Goal: Task Accomplishment & Management: Use online tool/utility

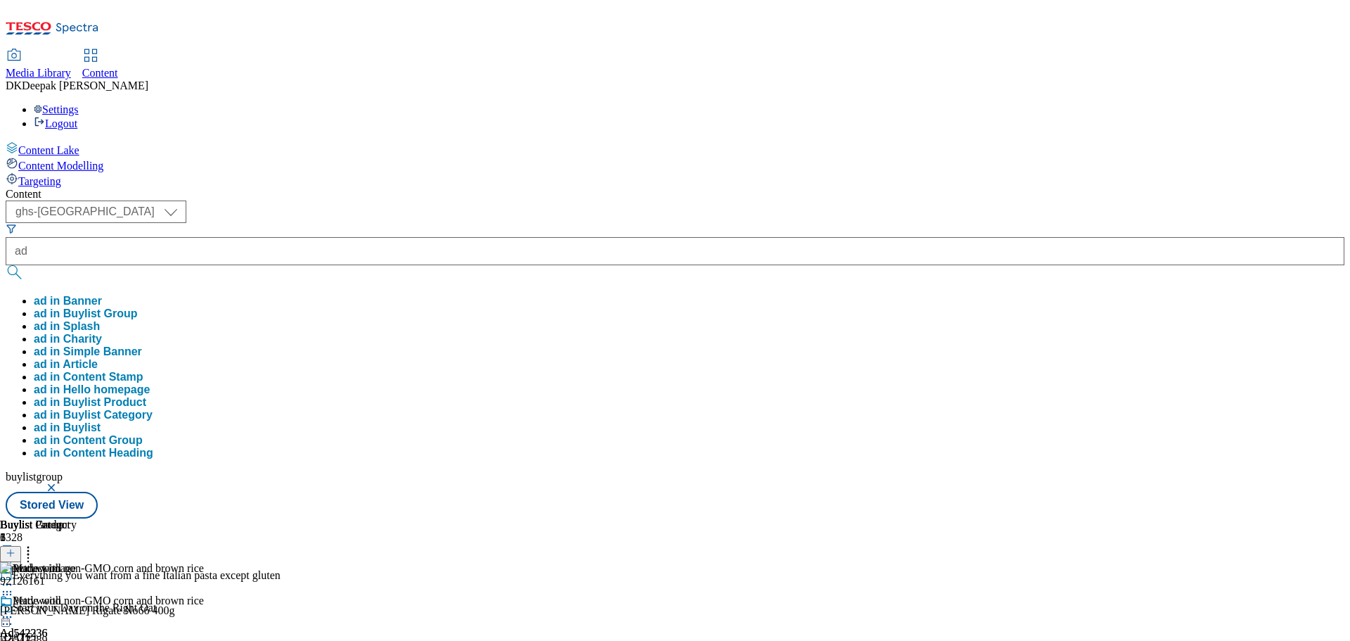
select select "ghs-[GEOGRAPHIC_DATA]"
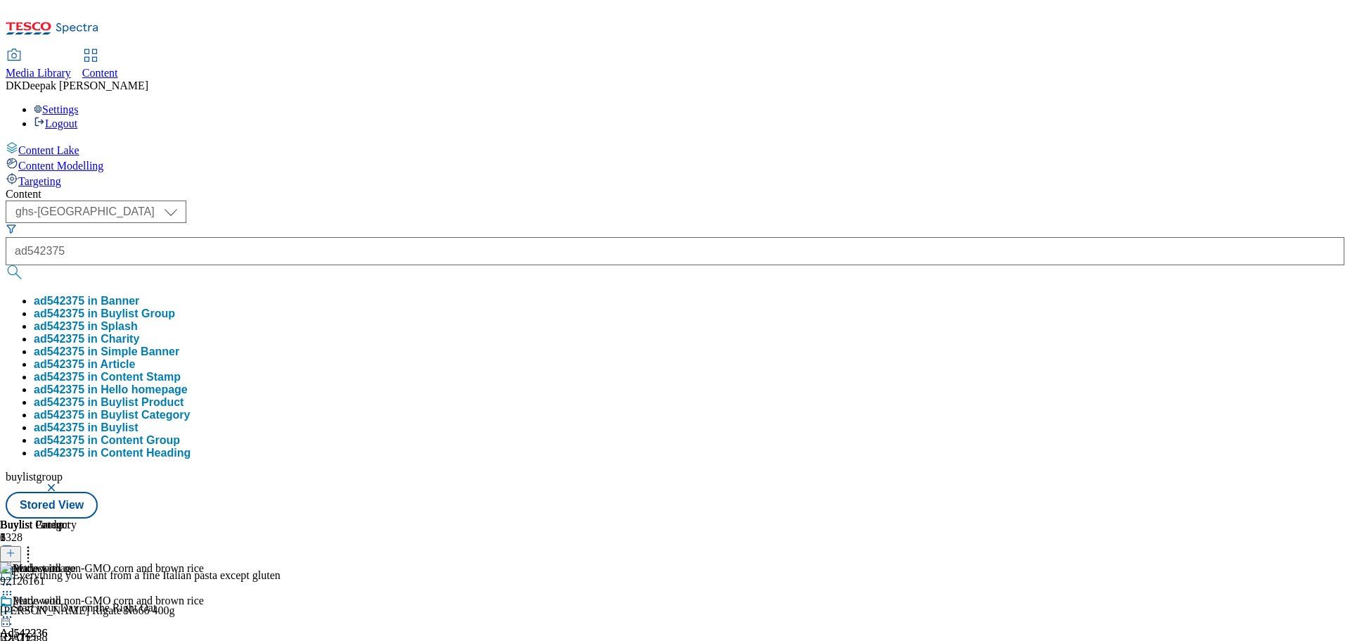
type input "ad542375"
click at [6, 265] on button "submit" at bounding box center [16, 272] width 20 height 14
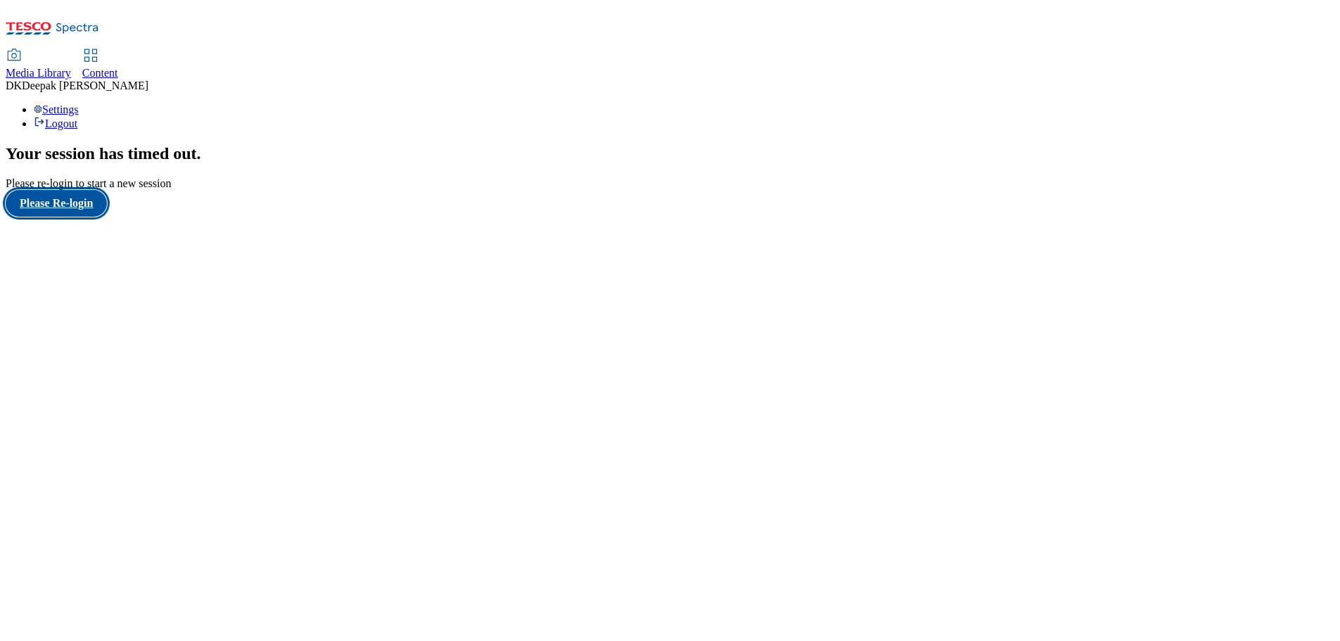
click at [98, 217] on button "Please Re-login" at bounding box center [56, 203] width 101 height 27
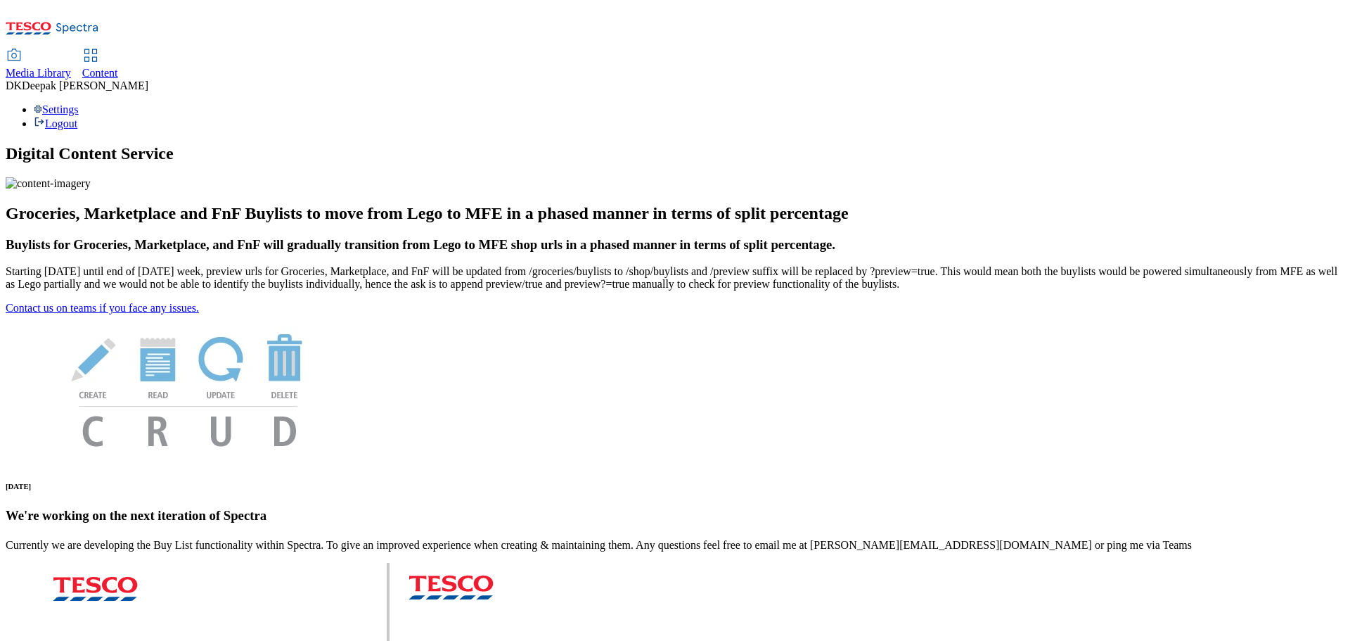
click at [118, 67] on span "Content" at bounding box center [100, 73] width 36 height 12
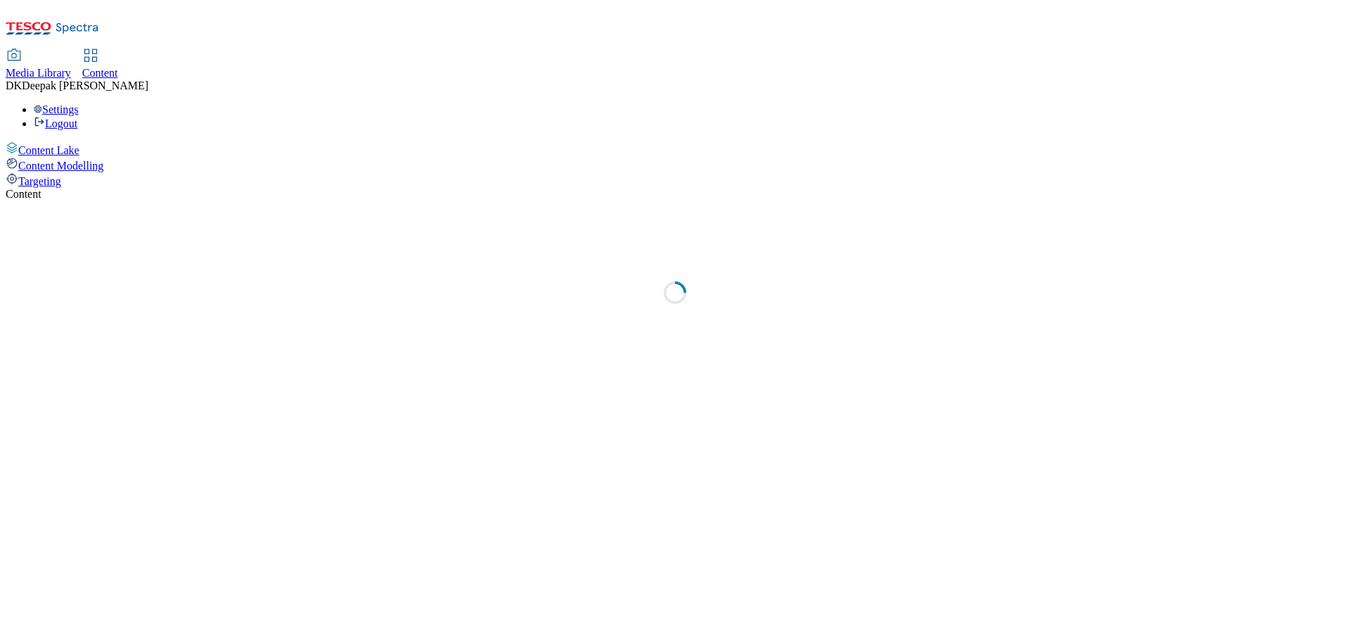
select select "ghs-[GEOGRAPHIC_DATA]"
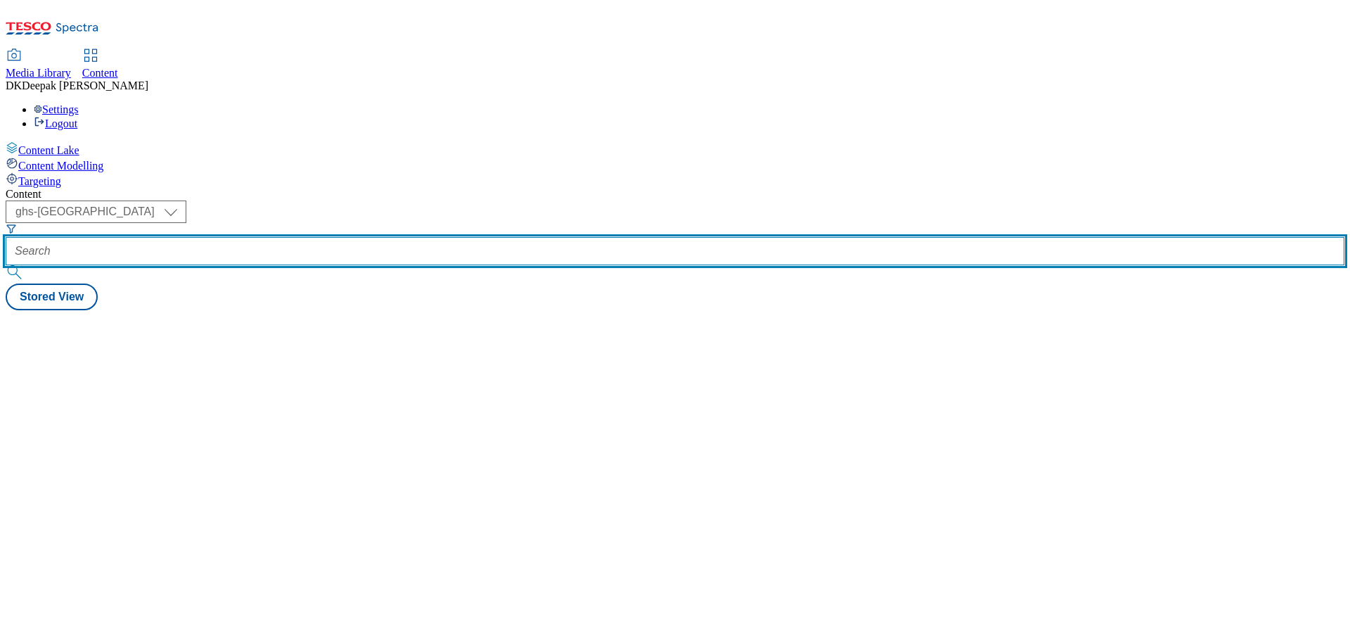
click at [314, 237] on input "text" at bounding box center [675, 251] width 1339 height 28
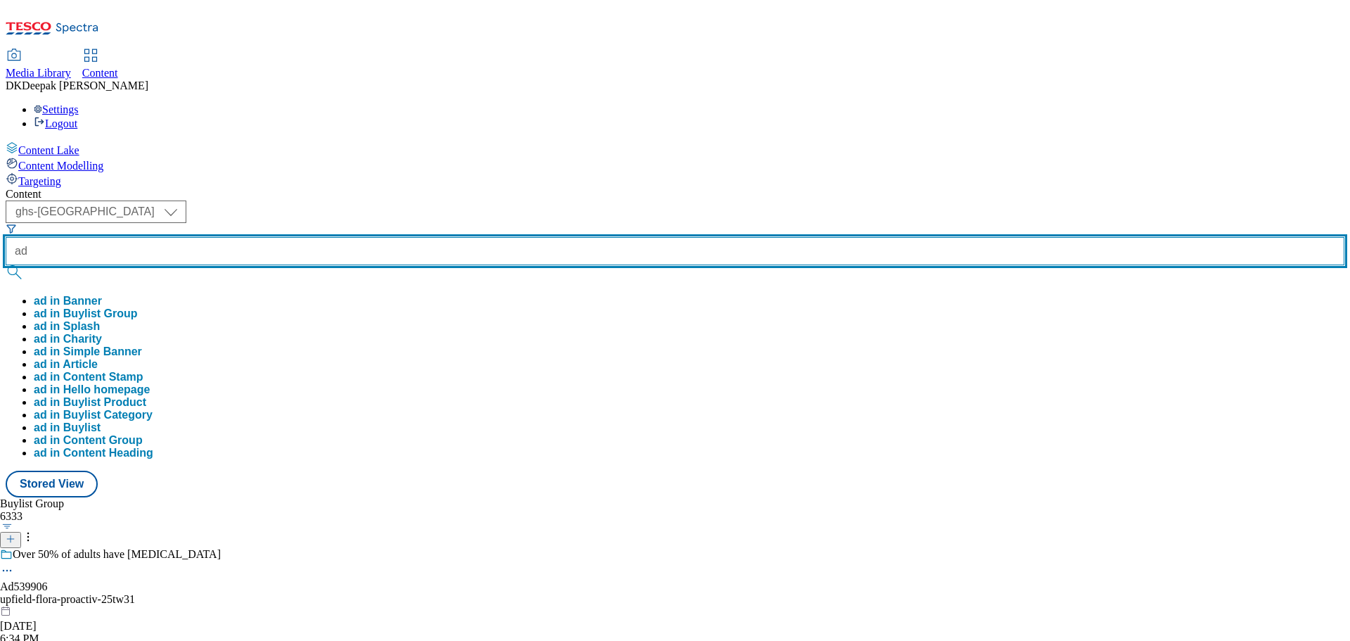
paste input "542375"
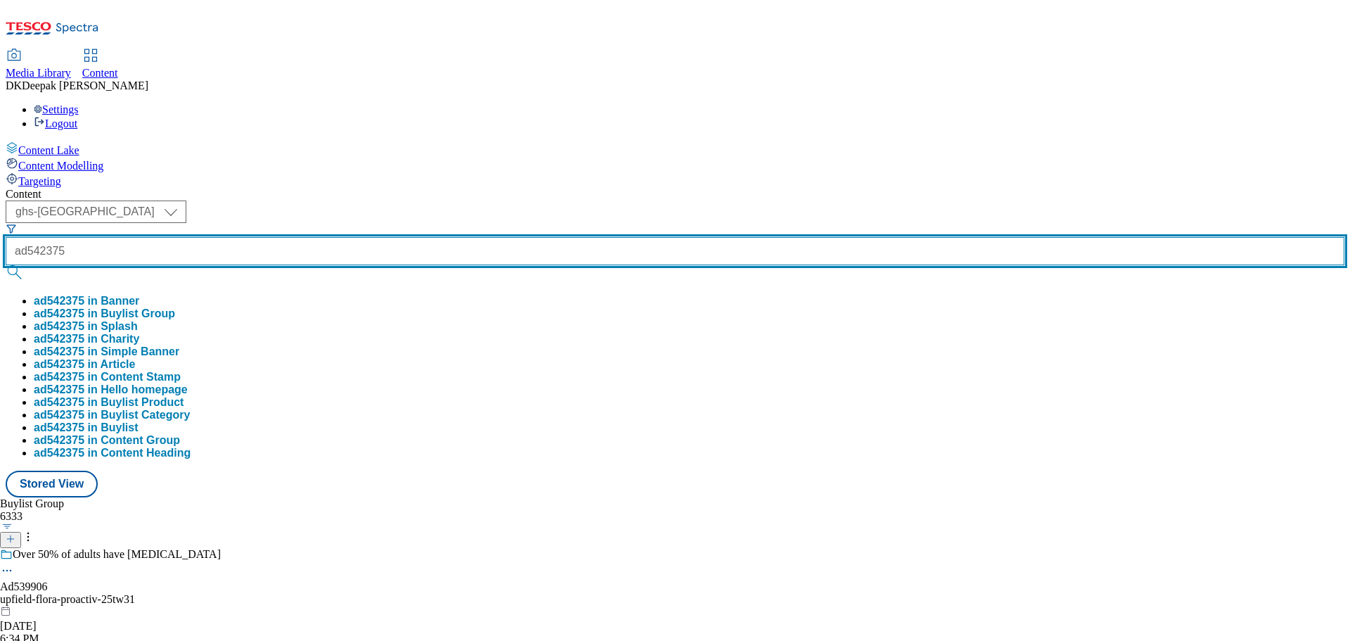
type input "ad542375"
click at [6, 265] on button "submit" at bounding box center [16, 272] width 20 height 14
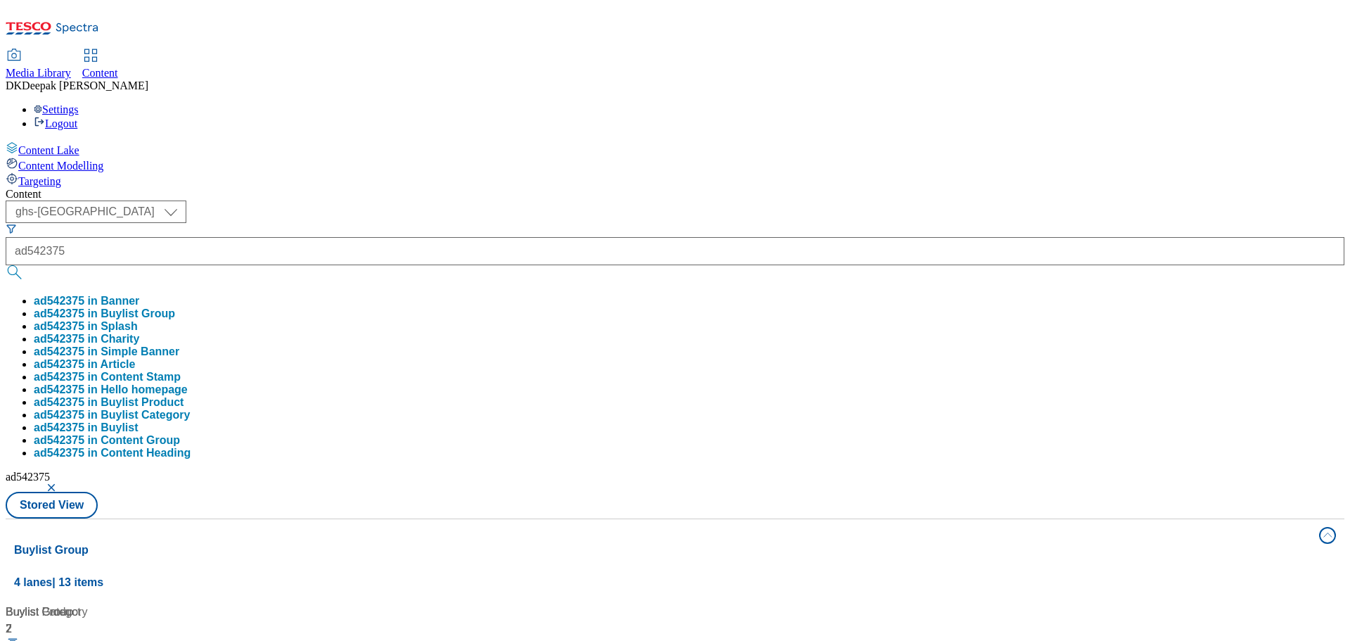
click at [72, 188] on div "Content Lake Content Modelling Targeting" at bounding box center [675, 164] width 1339 height 46
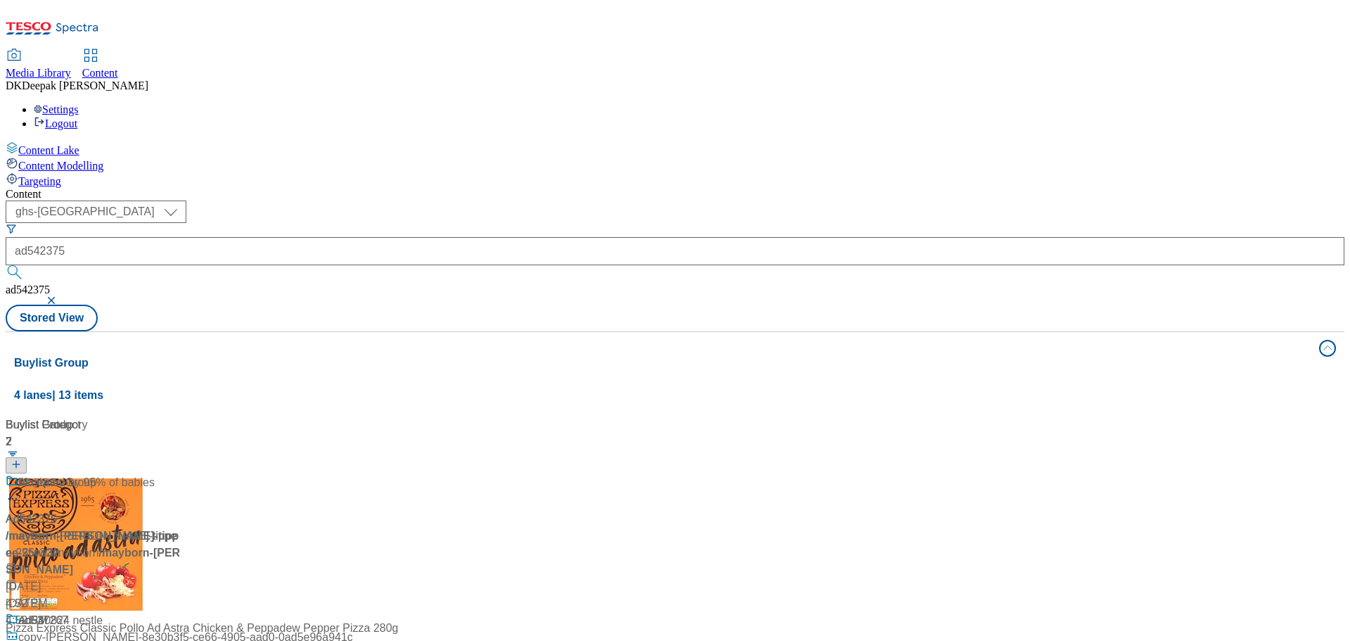
click at [181, 527] on div "/ mayborn-tommee-tippee-25tw32 / mayborn" at bounding box center [94, 544] width 176 height 34
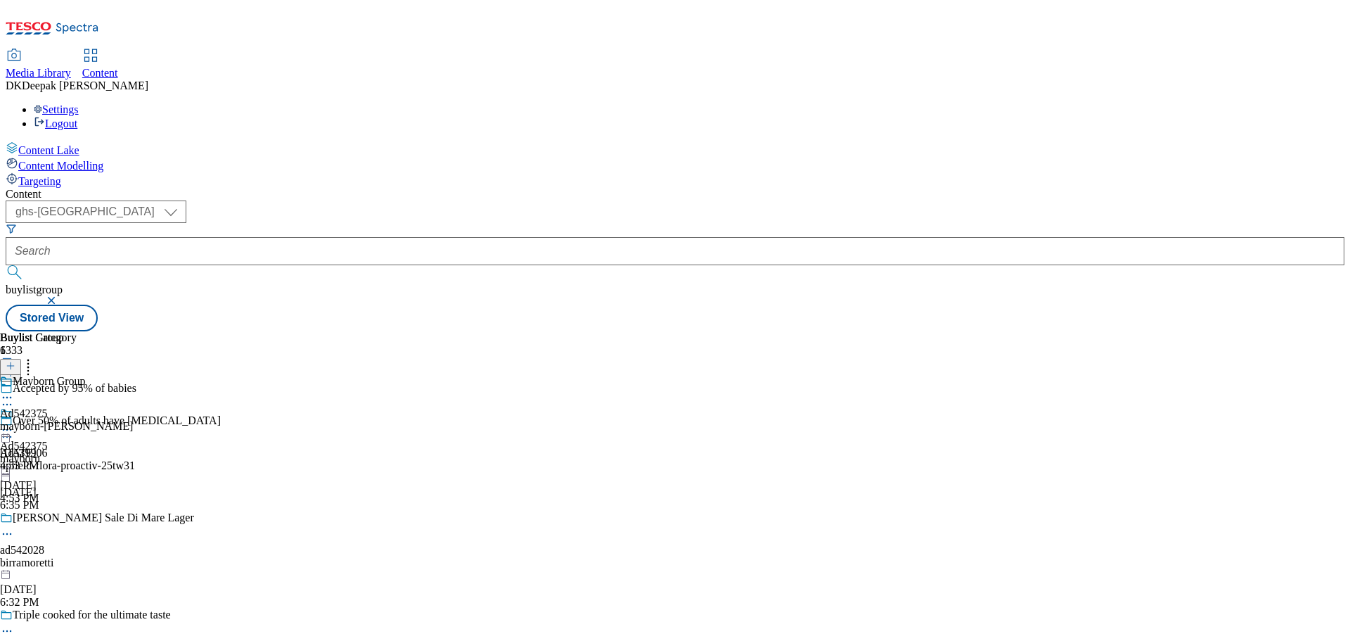
click at [14, 397] on icon at bounding box center [7, 404] width 14 height 14
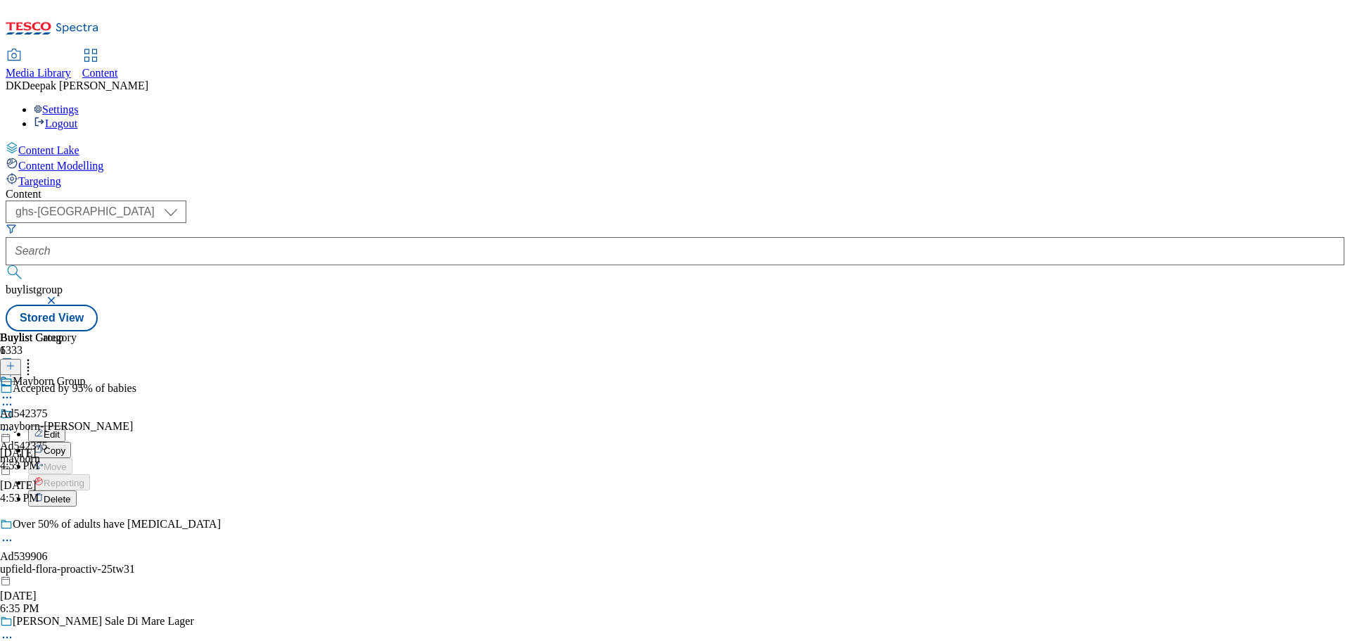
click at [65, 425] on button "Edit" at bounding box center [46, 433] width 37 height 16
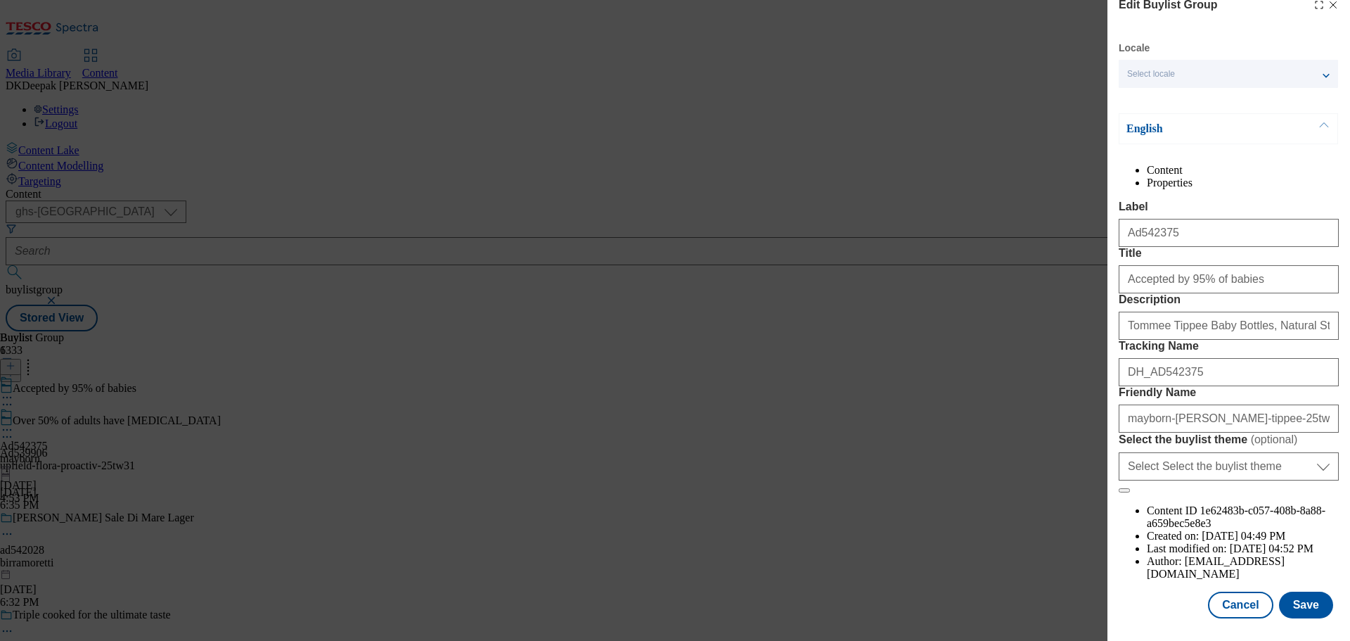
scroll to position [70, 0]
click at [1238, 604] on button "Cancel" at bounding box center [1240, 604] width 65 height 27
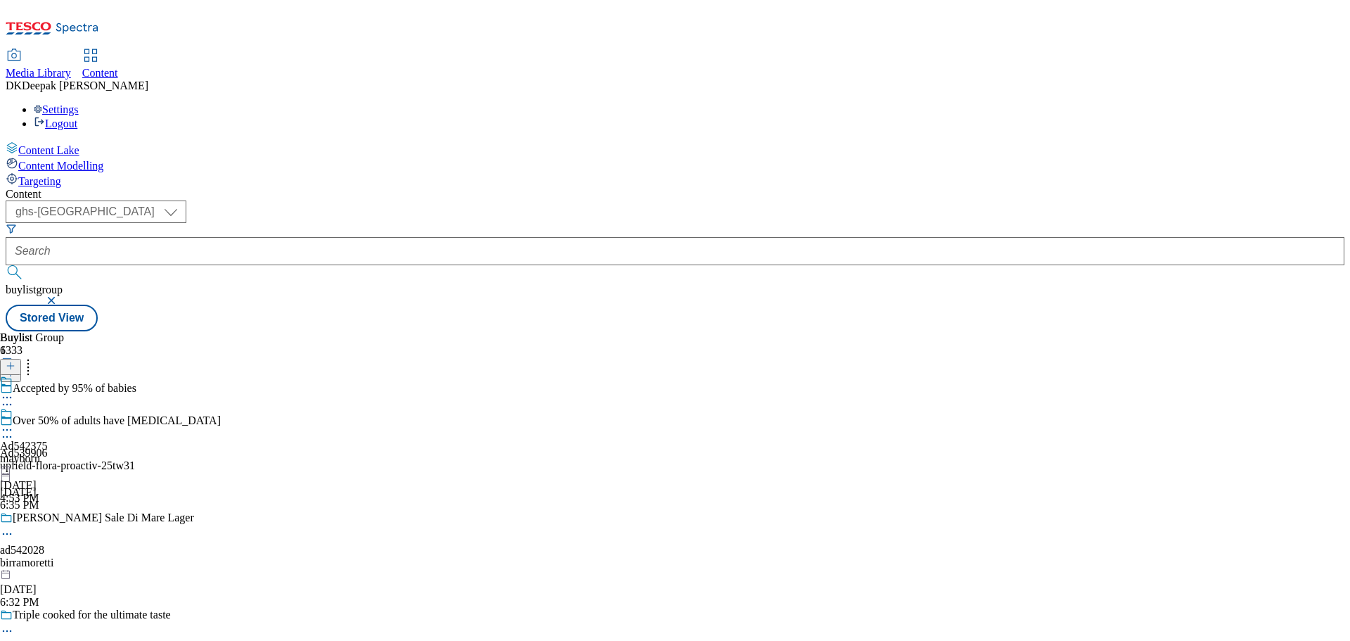
scroll to position [16, 0]
click at [48, 452] on div "mayborn" at bounding box center [24, 458] width 48 height 13
click at [14, 423] on icon at bounding box center [7, 430] width 14 height 14
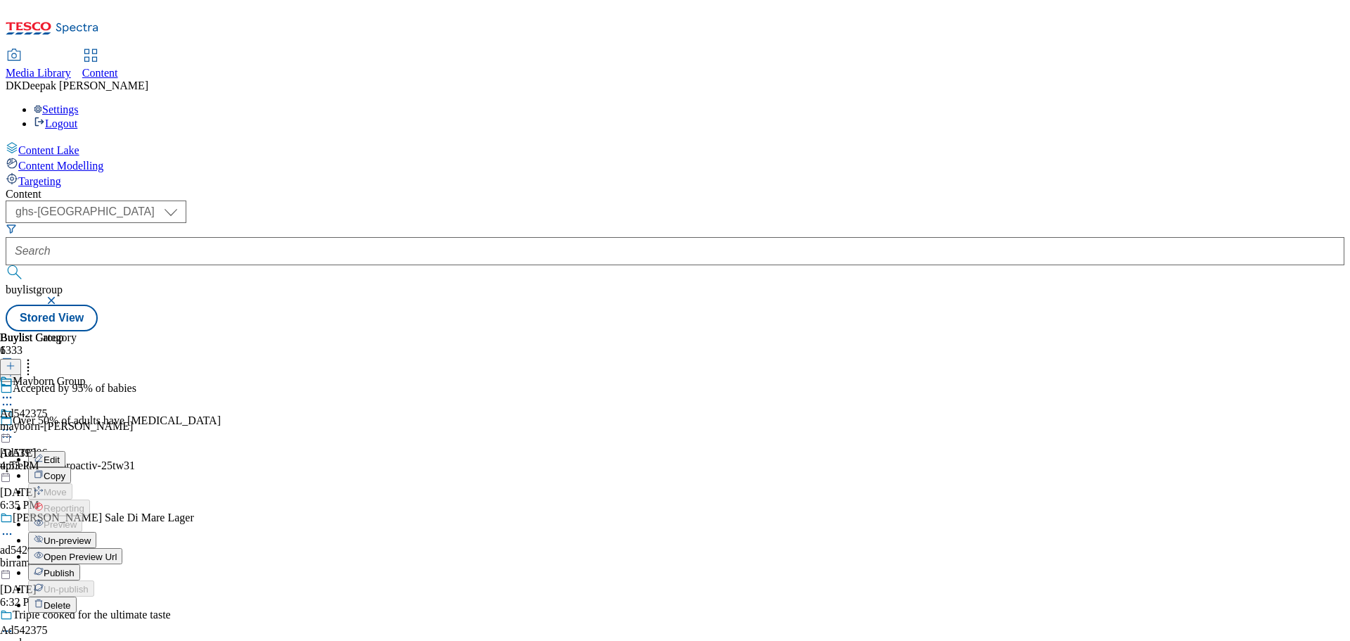
click at [65, 451] on button "Edit" at bounding box center [46, 459] width 37 height 16
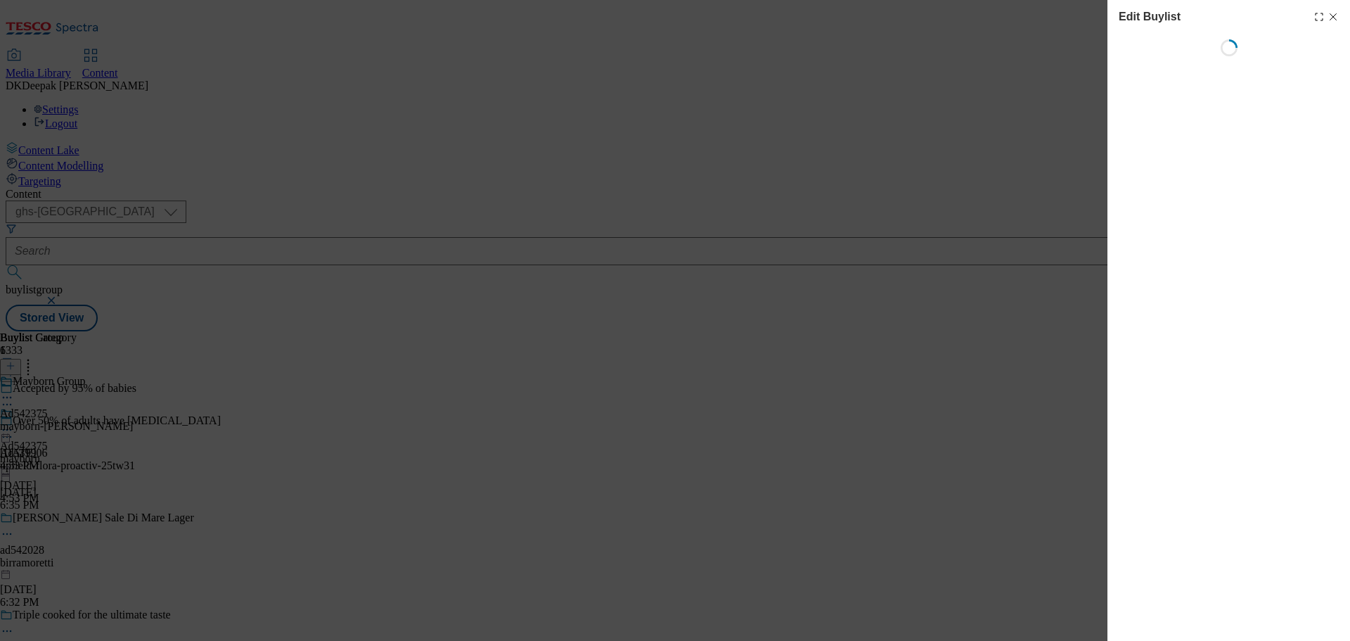
select select "tactical"
select select "supplier funded short term 1-3 weeks"
select select "dunnhumby"
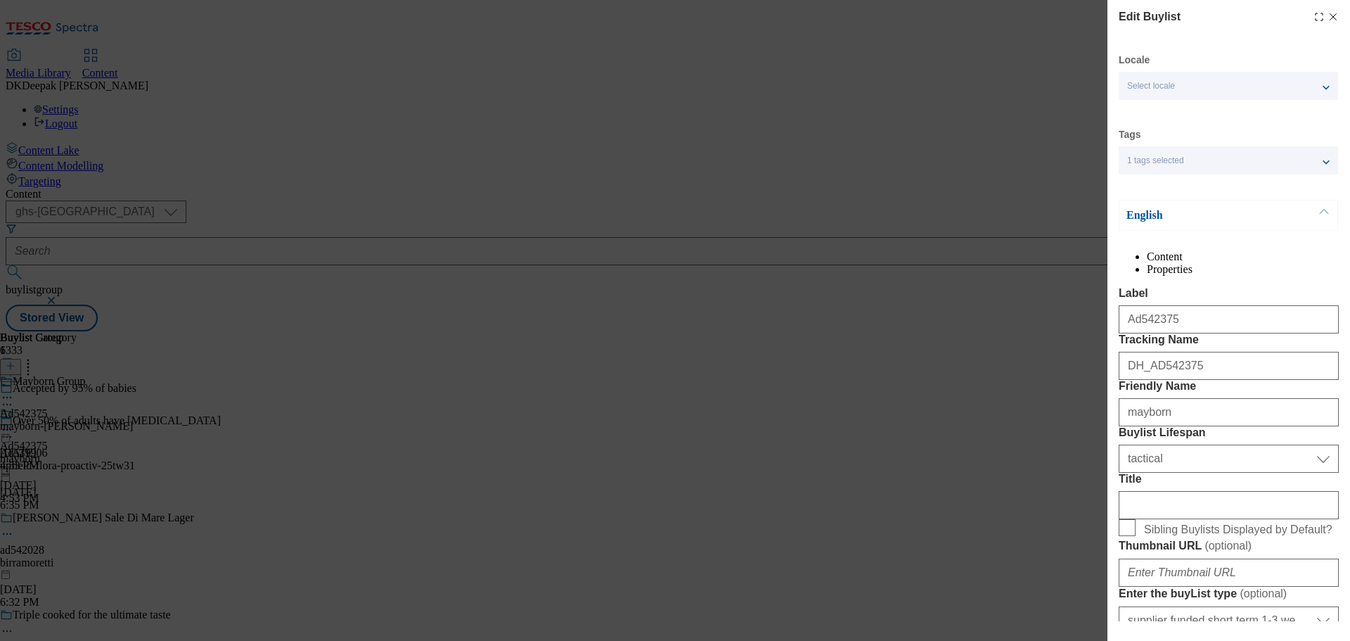
select select "Banner"
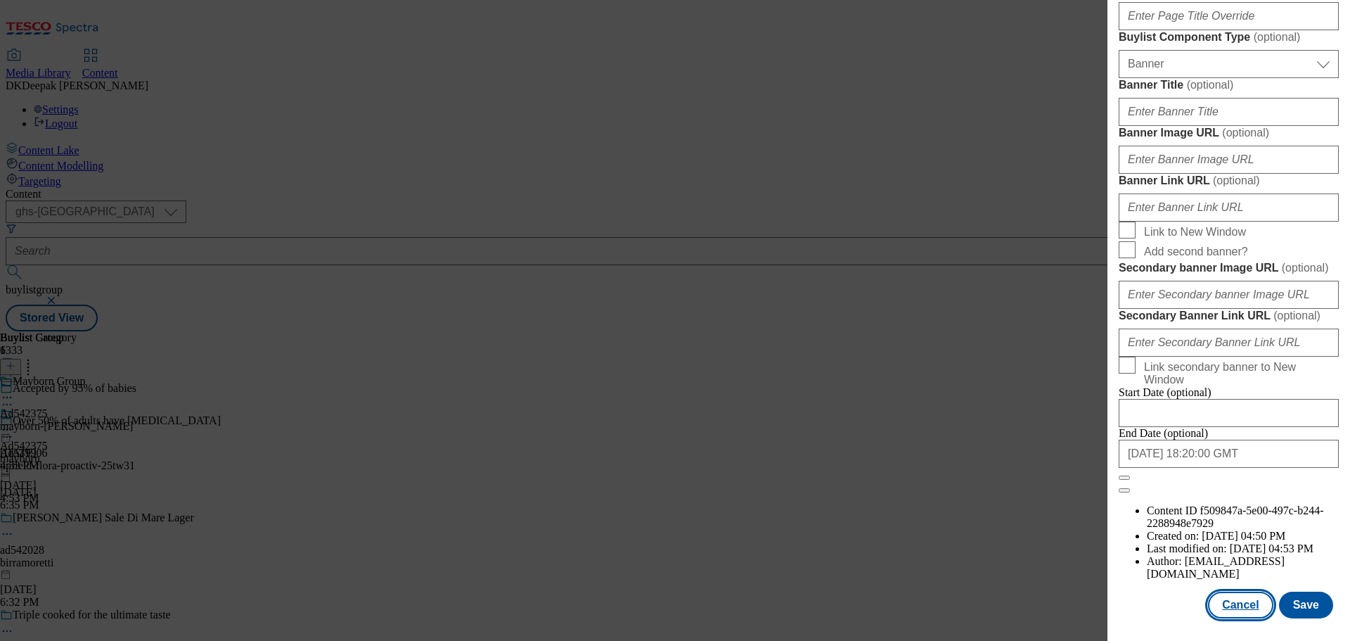
click at [1244, 591] on button "Cancel" at bounding box center [1240, 604] width 65 height 27
select select "tactical"
select select "supplier funded short term 1-3 weeks"
select select "dunnhumby"
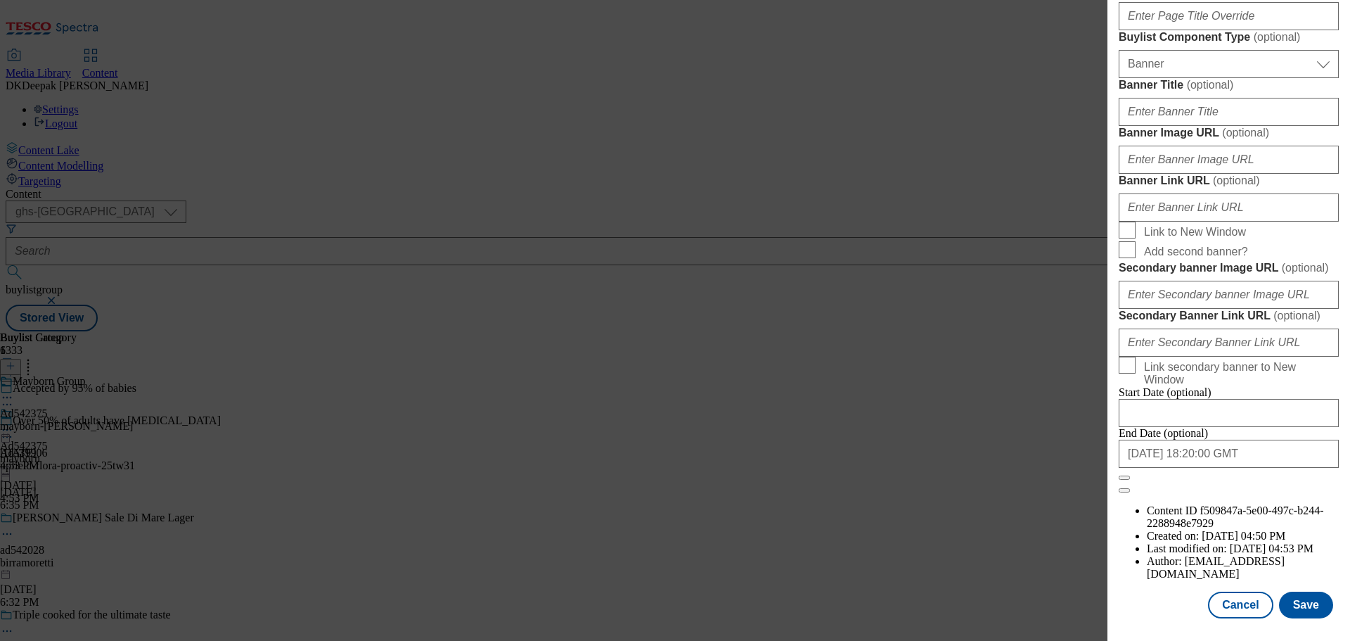
select select "Banner"
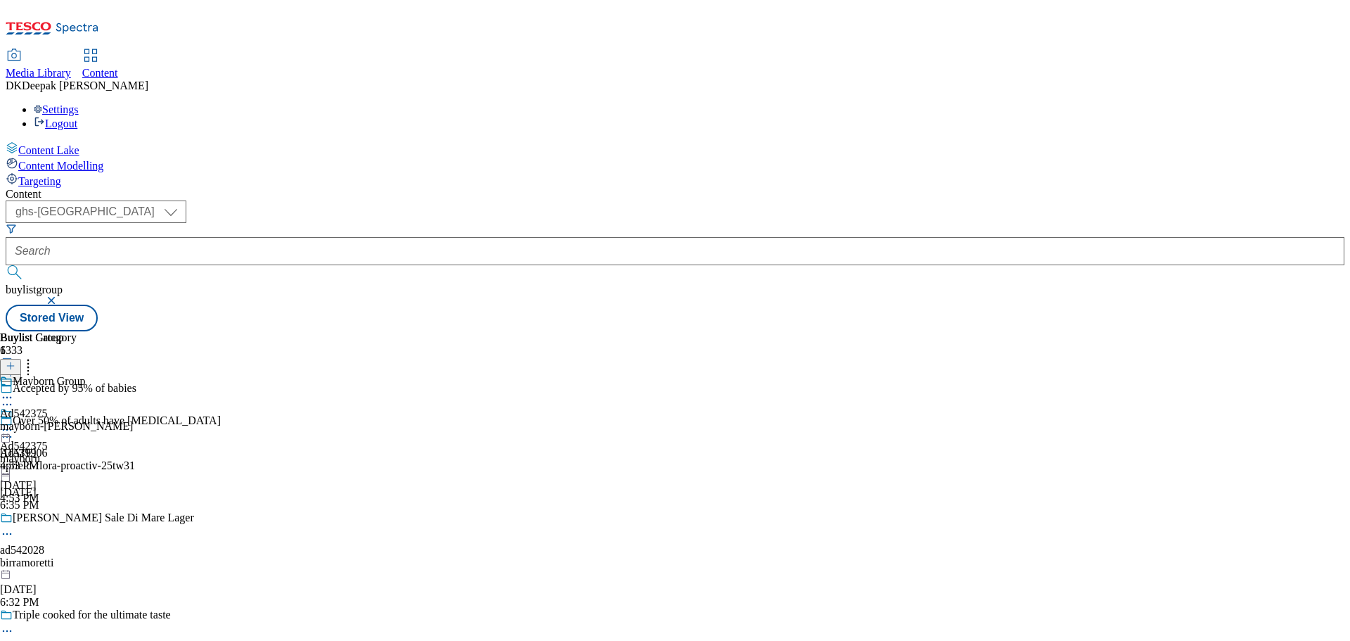
click at [133, 375] on div "Mayborn Group Ad542375 mayborn-tommee-tippee Sep 23, 2025 4:53 PM" at bounding box center [66, 423] width 133 height 97
click at [14, 423] on icon at bounding box center [7, 430] width 14 height 14
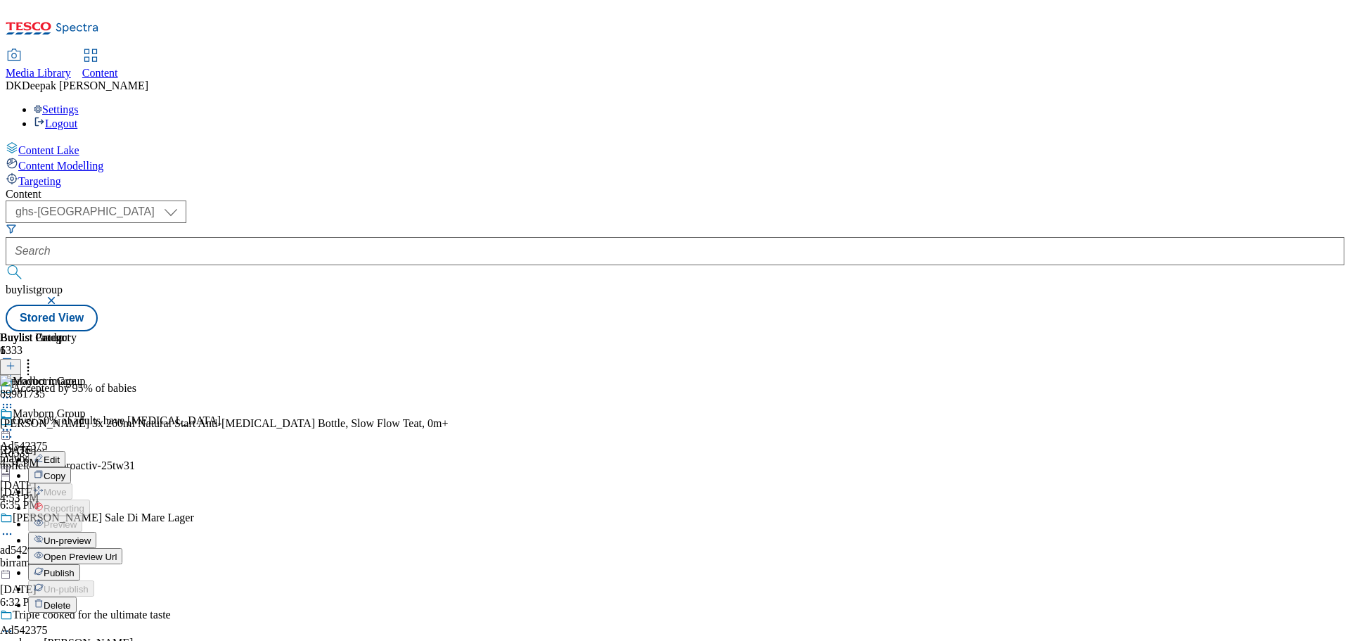
click at [65, 451] on button "Edit" at bounding box center [46, 459] width 37 height 16
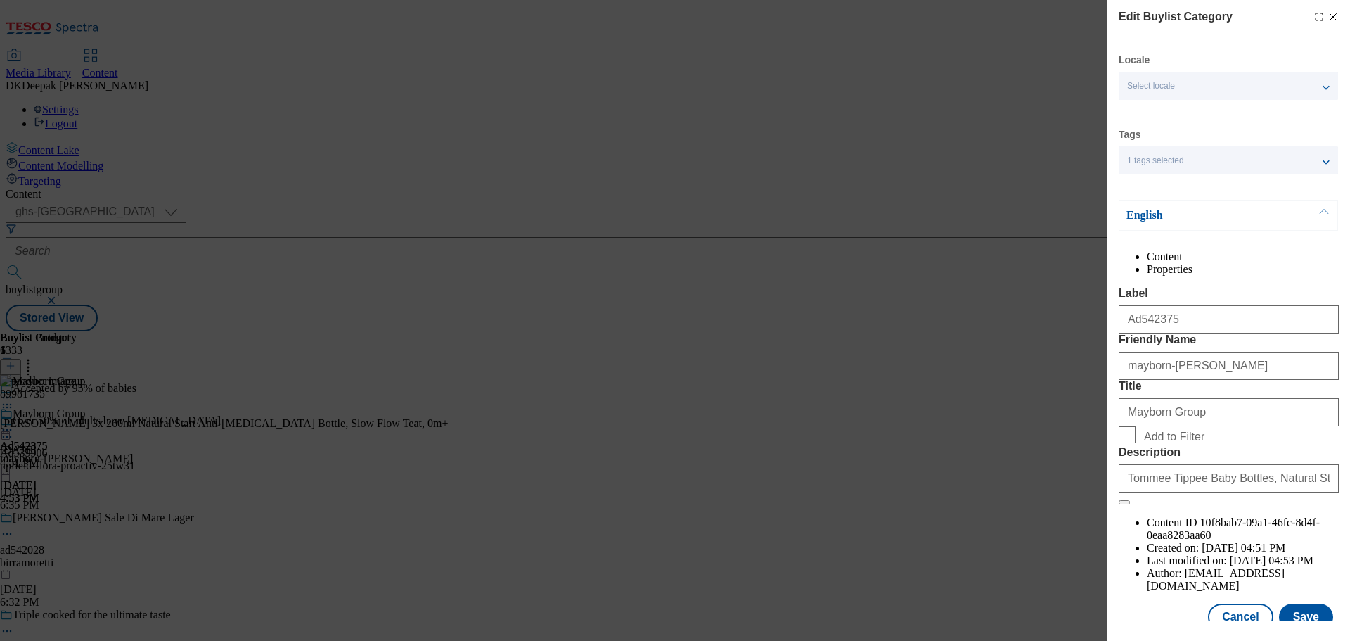
scroll to position [51, 0]
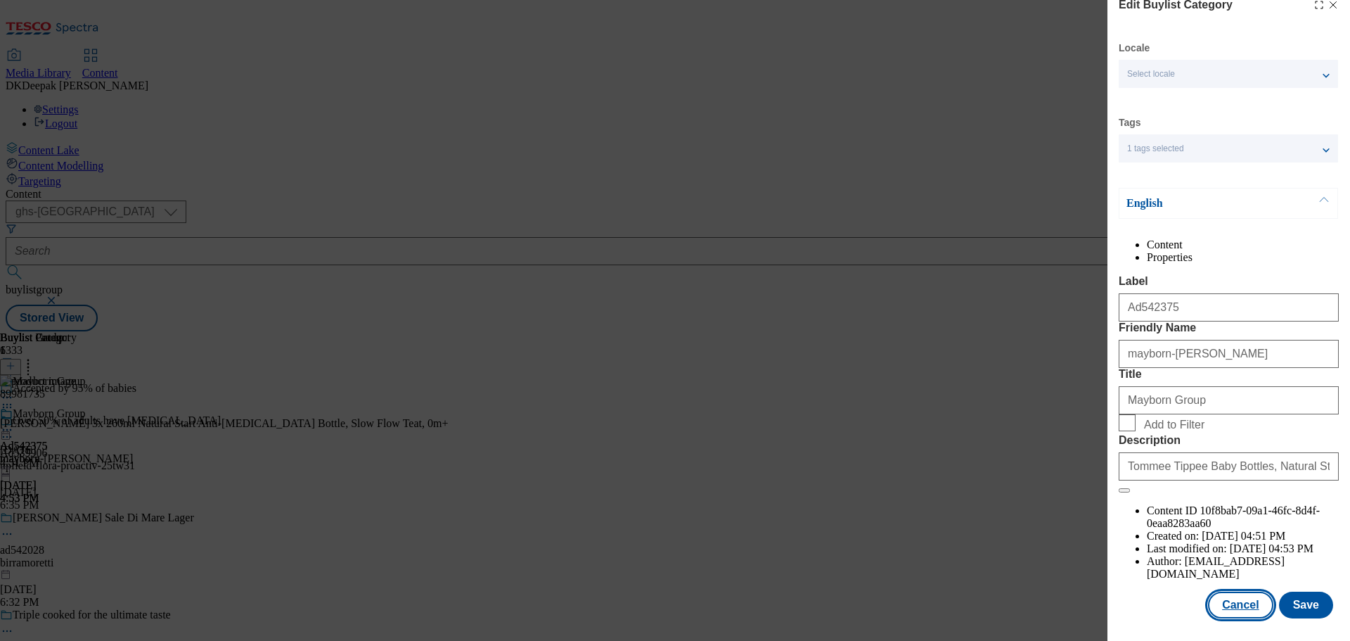
click at [1236, 605] on button "Cancel" at bounding box center [1240, 604] width 65 height 27
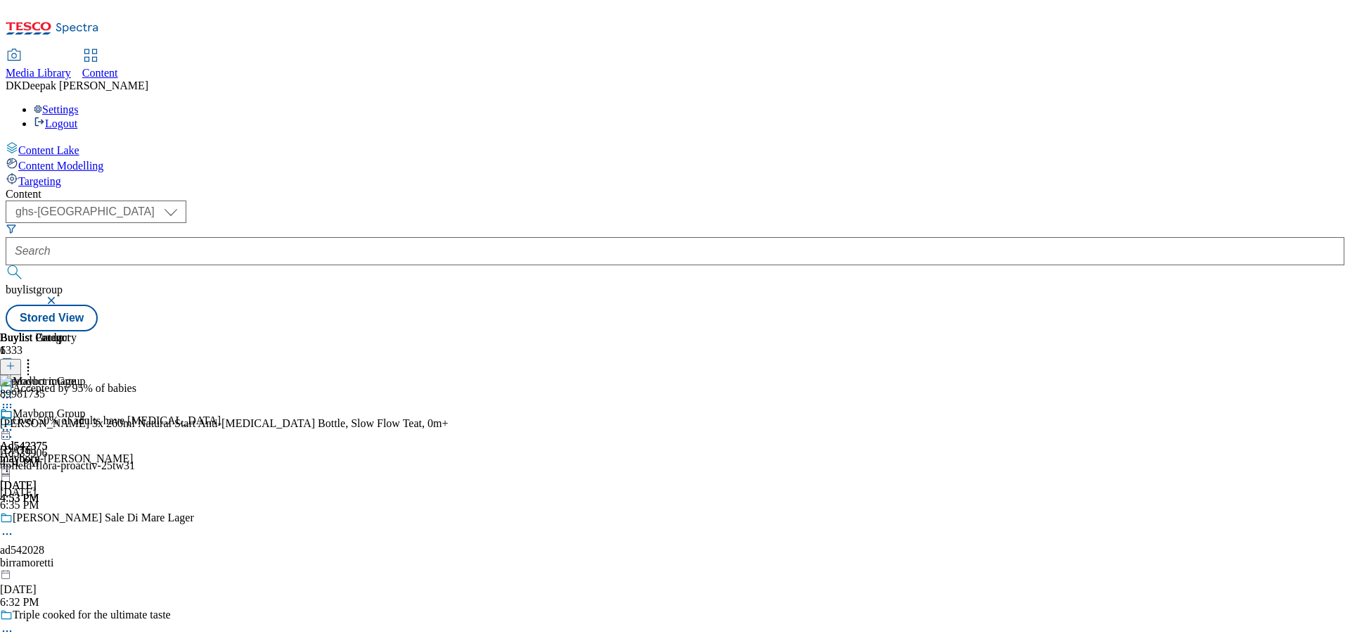
click at [8, 429] on circle at bounding box center [7, 430] width 2 height 2
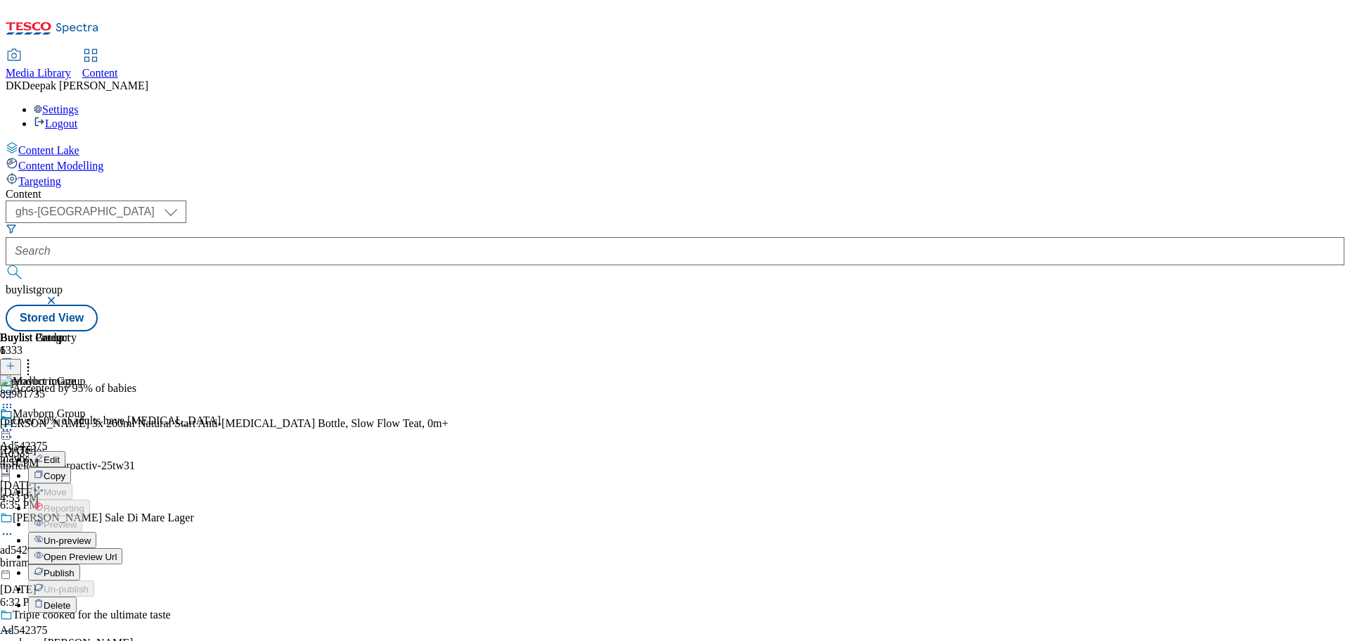
click at [117, 551] on span "Open Preview Url" at bounding box center [80, 556] width 73 height 11
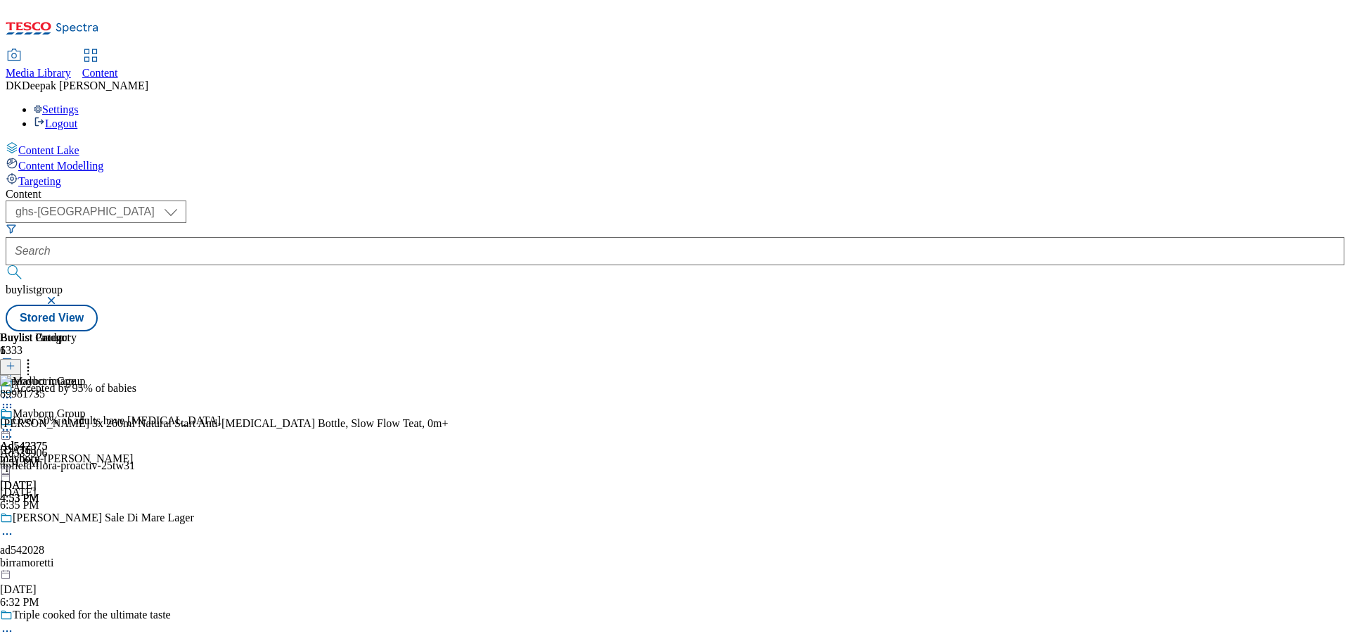
click at [14, 423] on icon at bounding box center [7, 430] width 14 height 14
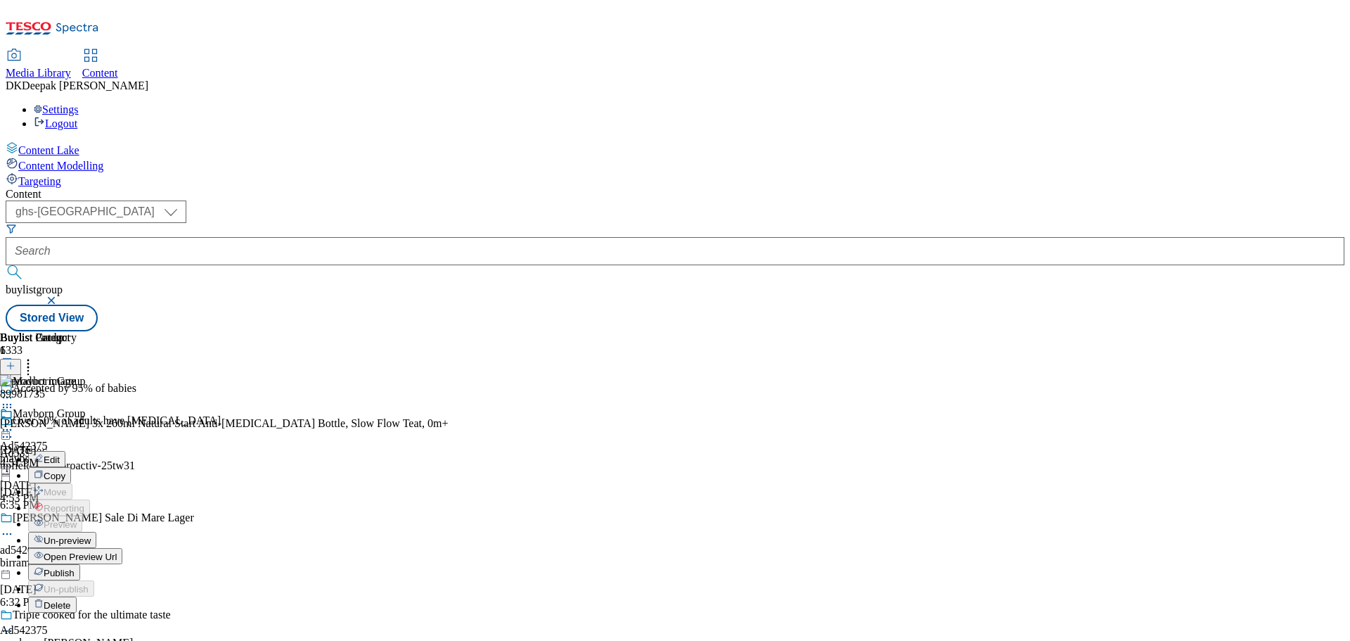
click at [75, 568] on span "Publish" at bounding box center [59, 573] width 31 height 11
